Goal: Task Accomplishment & Management: Manage account settings

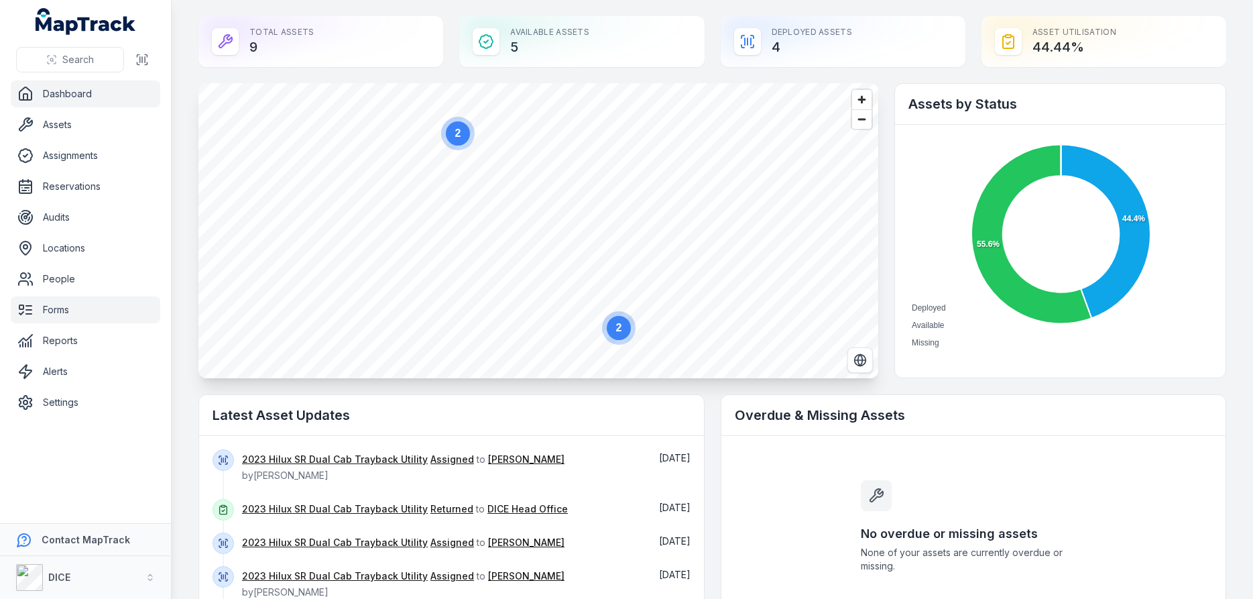
click at [61, 310] on link "Forms" at bounding box center [85, 309] width 149 height 27
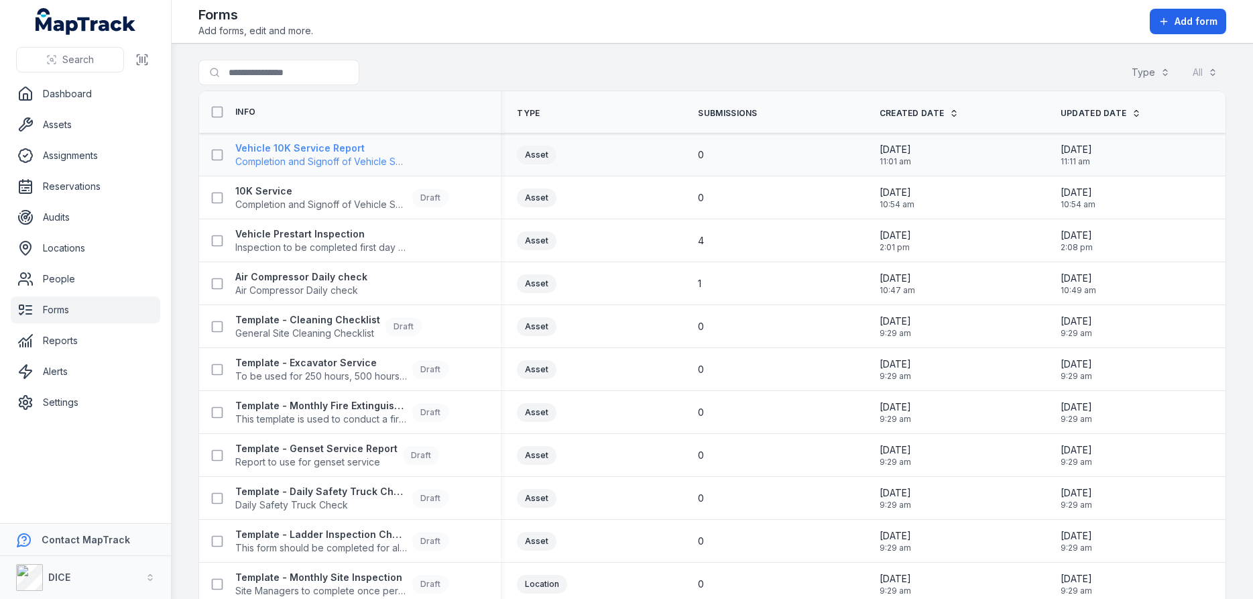
click at [312, 148] on strong "Vehicle 10K Service Report" at bounding box center [321, 147] width 172 height 13
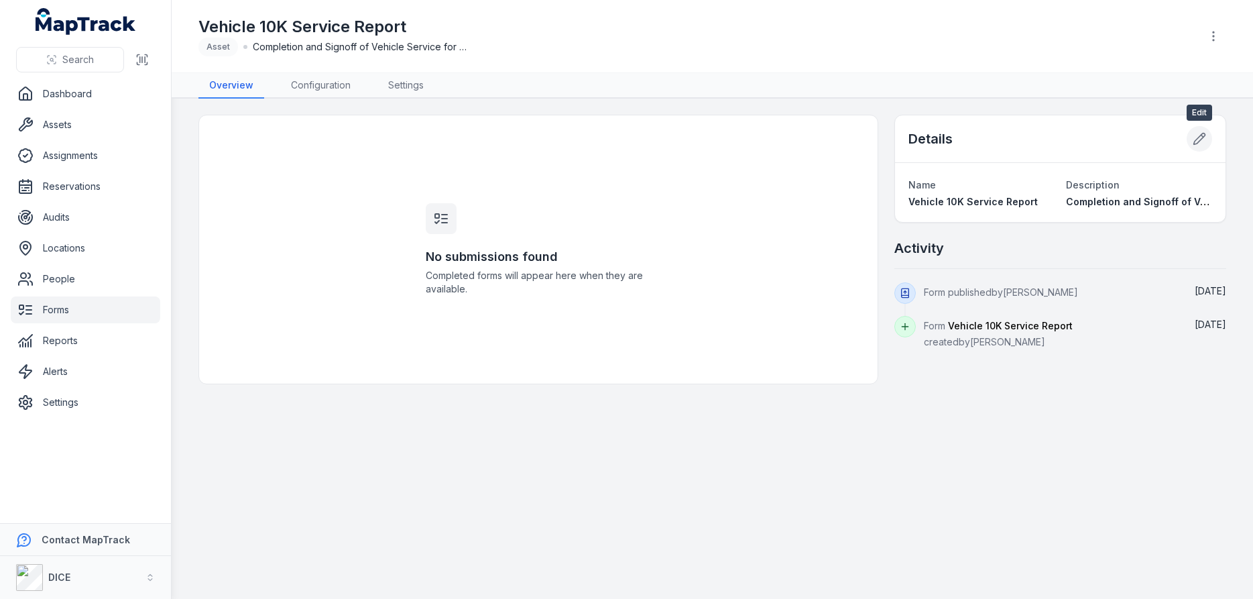
click at [1200, 136] on icon at bounding box center [1198, 138] width 13 height 13
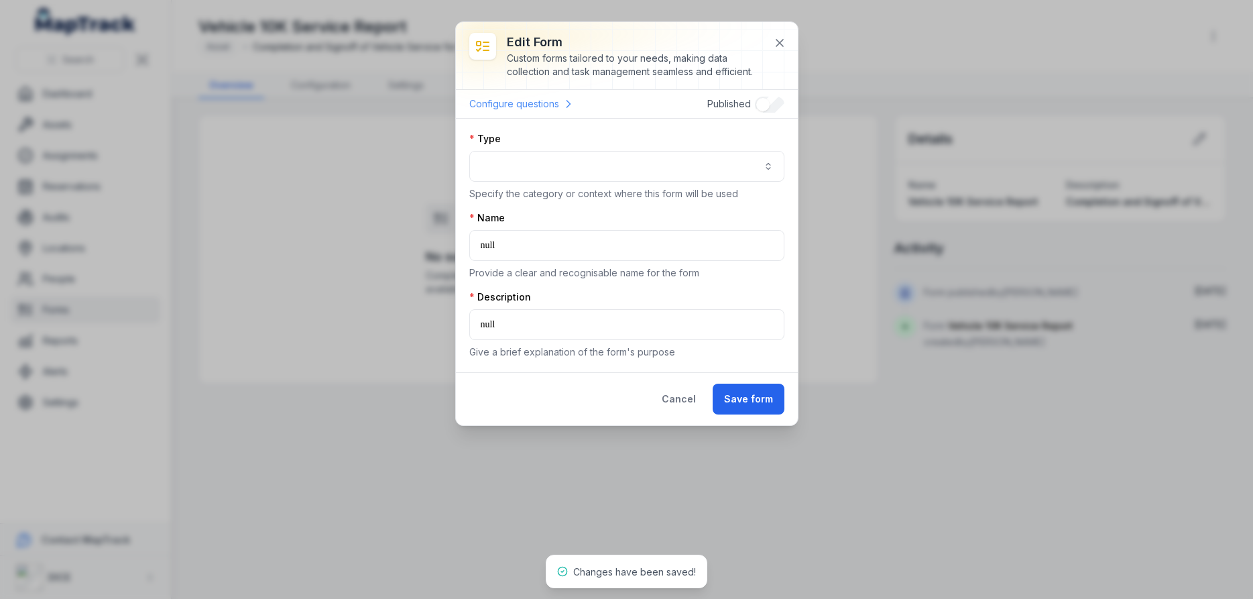
click at [526, 103] on link "Configure questions" at bounding box center [522, 103] width 106 height 17
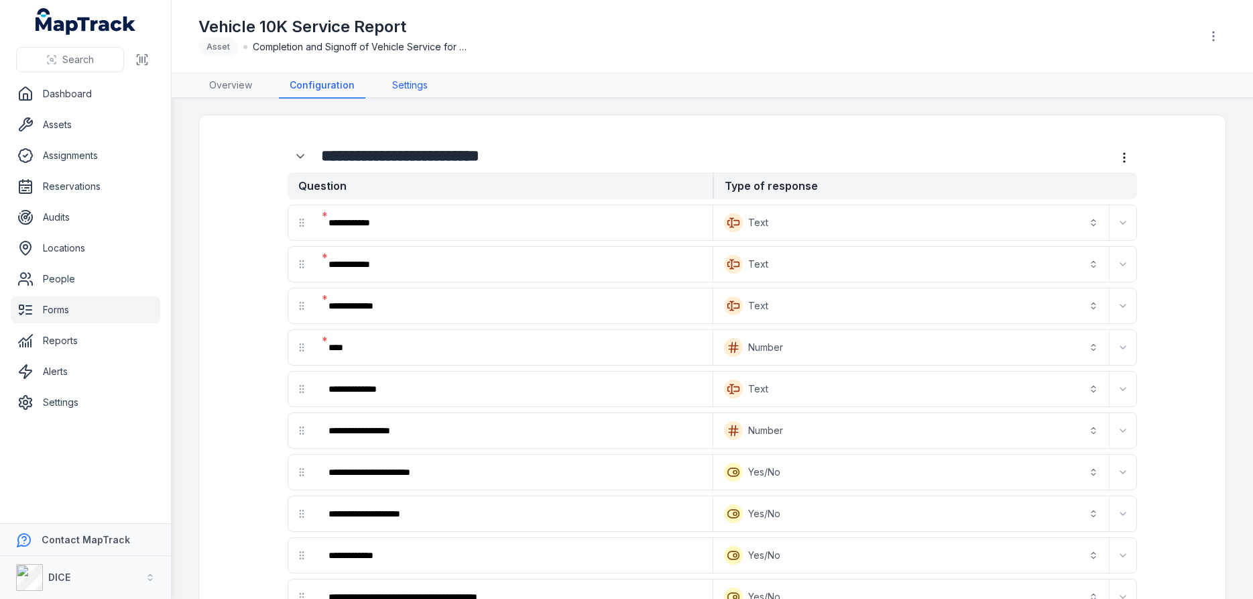
click at [407, 86] on link "Settings" at bounding box center [409, 85] width 57 height 25
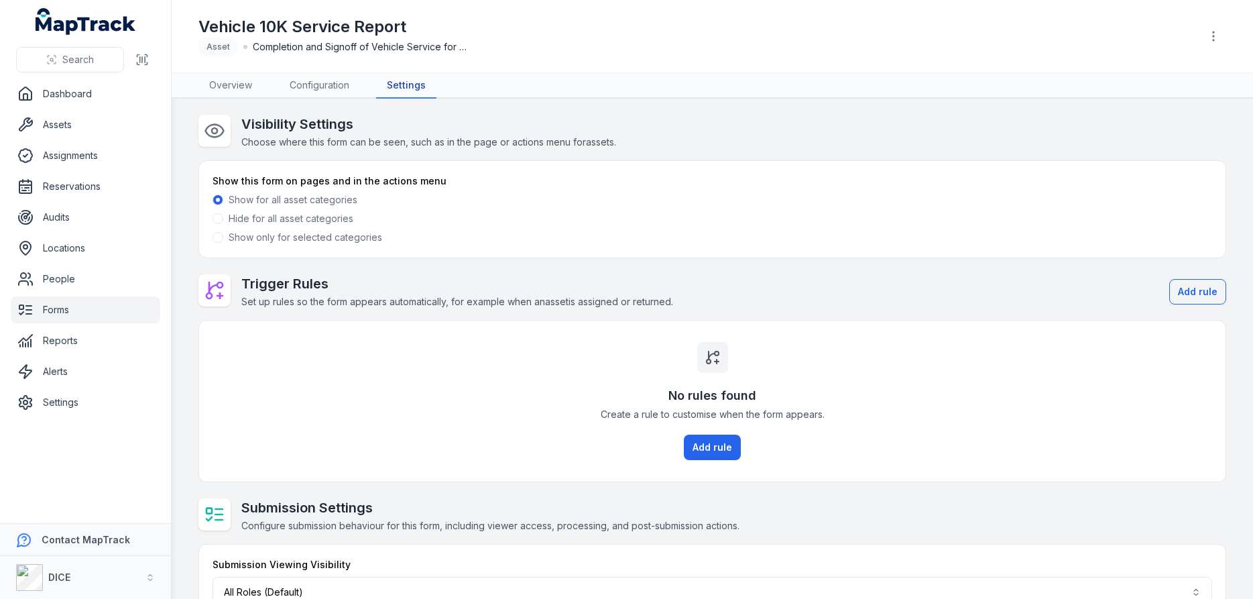
scroll to position [58, 0]
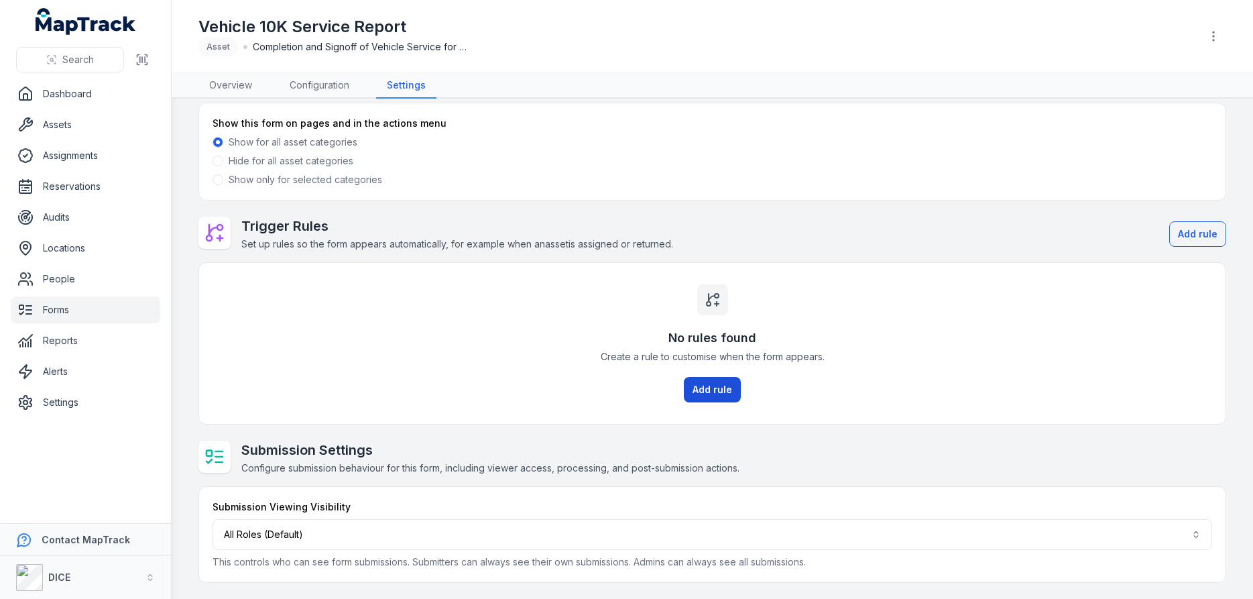
click at [706, 387] on button "Add rule" at bounding box center [712, 389] width 57 height 25
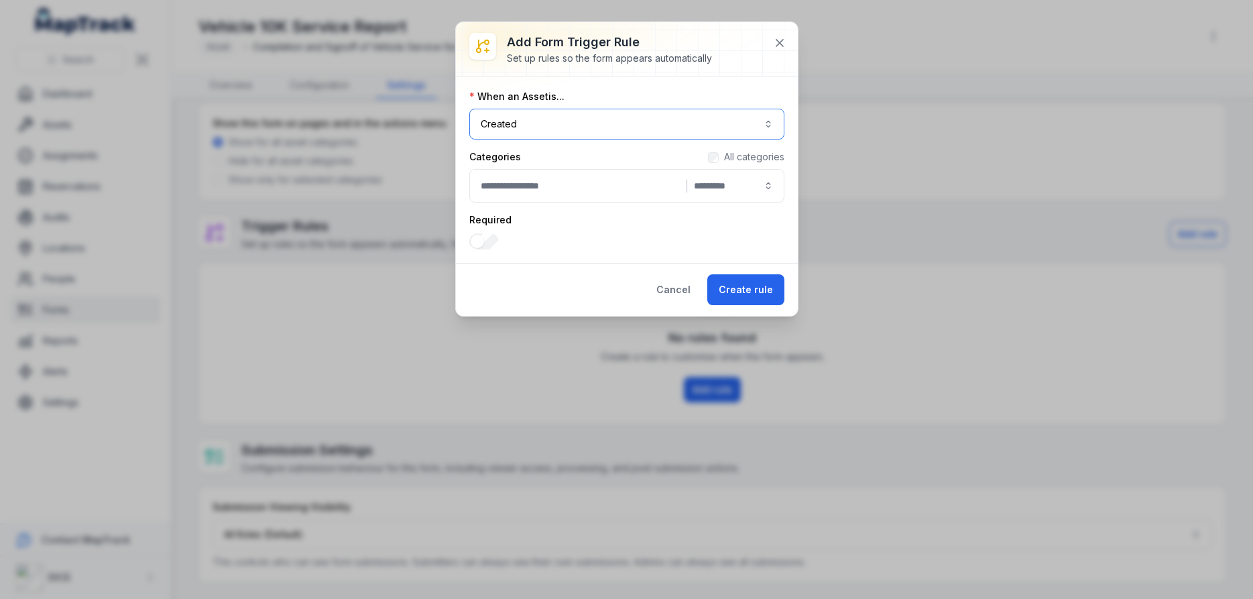
click at [558, 123] on button "Created ******" at bounding box center [626, 124] width 315 height 31
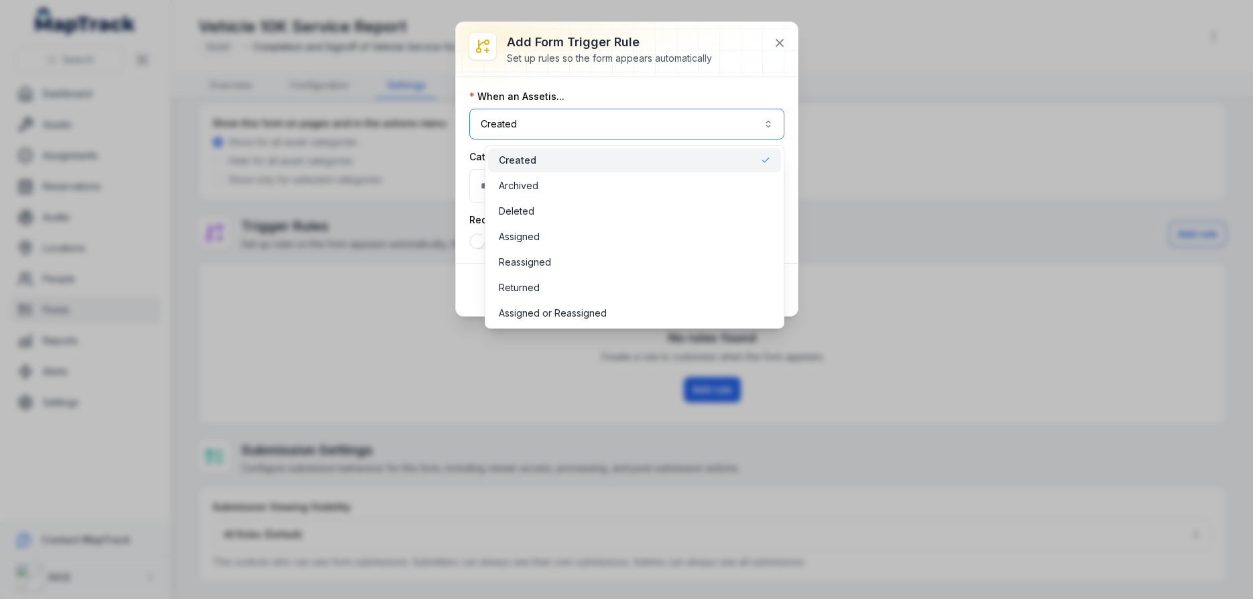
click at [558, 123] on button "Created ******" at bounding box center [626, 124] width 315 height 31
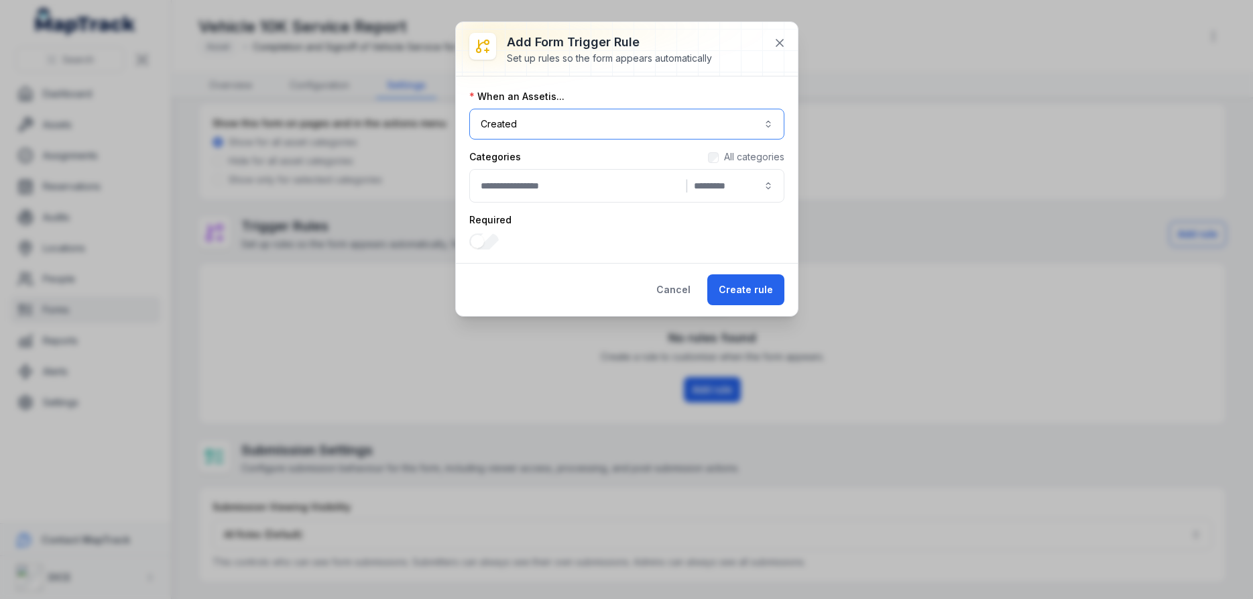
click at [539, 188] on button "|" at bounding box center [626, 186] width 315 height 34
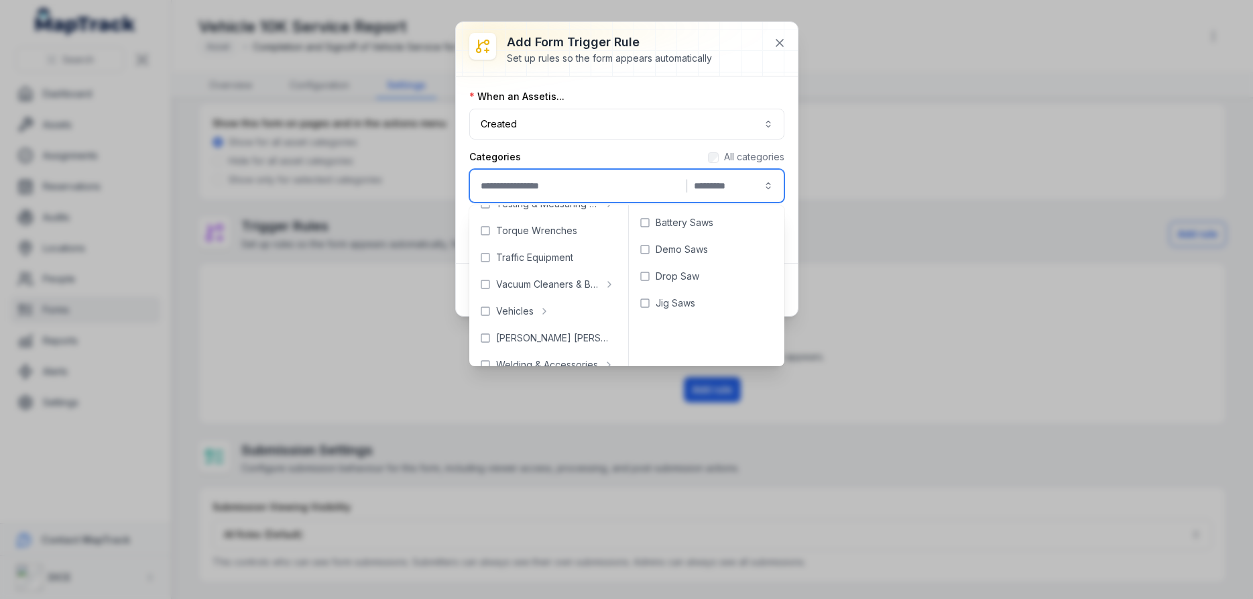
scroll to position [705, 0]
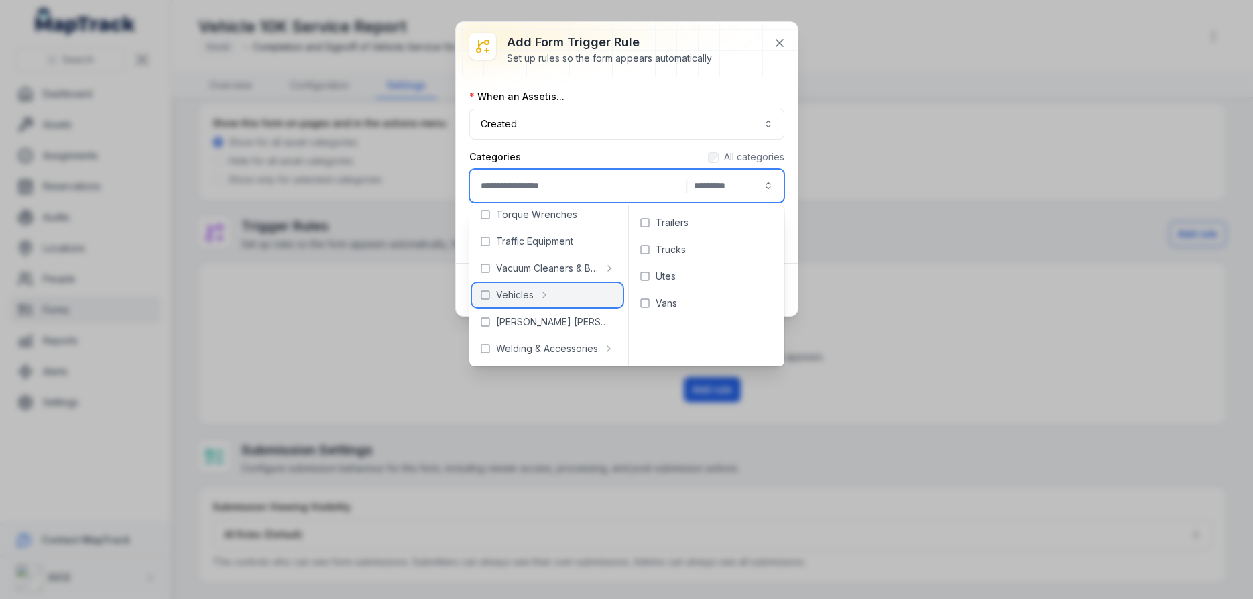
click at [522, 296] on span "Vehicles" at bounding box center [515, 294] width 38 height 13
type input "**********"
click at [649, 151] on div "Categories All categories" at bounding box center [626, 156] width 315 height 13
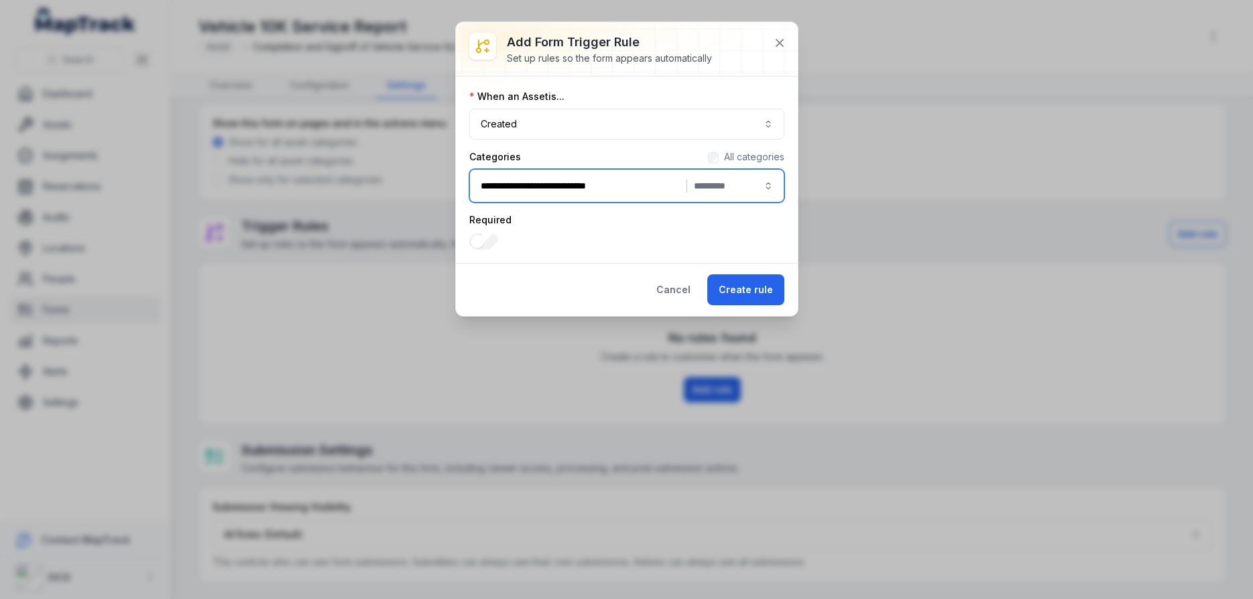
click at [713, 241] on div "Required" at bounding box center [626, 231] width 315 height 36
click at [750, 291] on button "Create rule" at bounding box center [745, 289] width 77 height 31
